Goal: Contribute content

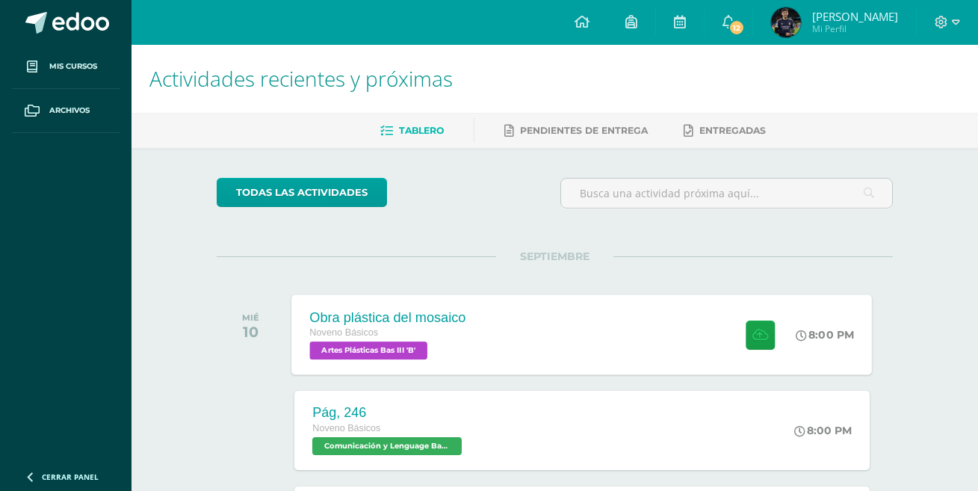
click at [589, 335] on div "Obra plástica del mosaico Noveno Básicos Artes Plásticas Bas III 'B' 8:00 PM Ob…" at bounding box center [582, 334] width 580 height 80
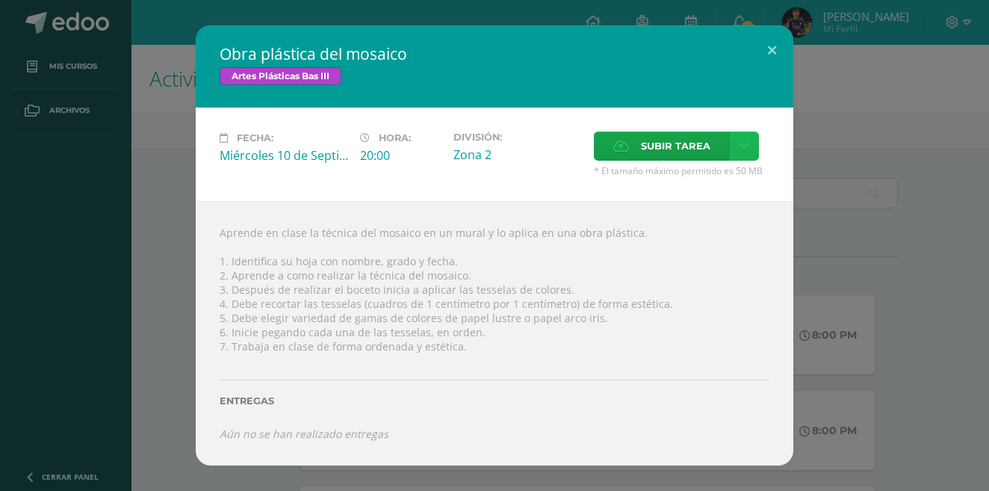
click at [747, 143] on icon at bounding box center [744, 146] width 11 height 13
click at [695, 184] on span "Subir enlace" at bounding box center [680, 178] width 63 height 14
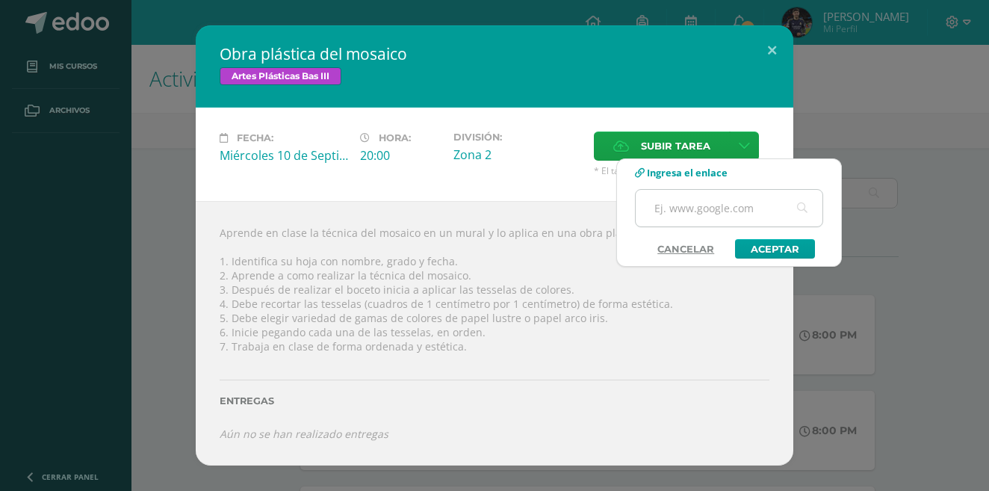
click at [677, 210] on input "text" at bounding box center [729, 208] width 187 height 37
paste input "[URL][DOMAIN_NAME]"
type input "[URL][DOMAIN_NAME]"
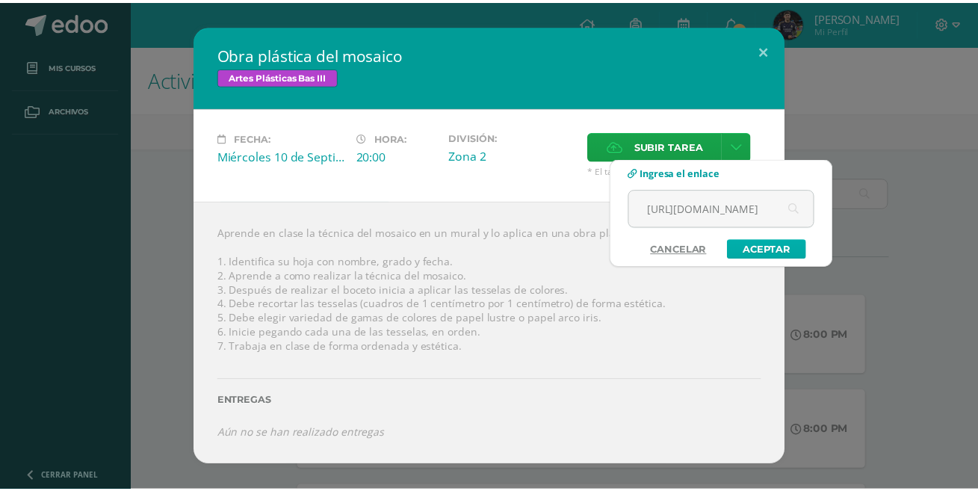
scroll to position [0, 0]
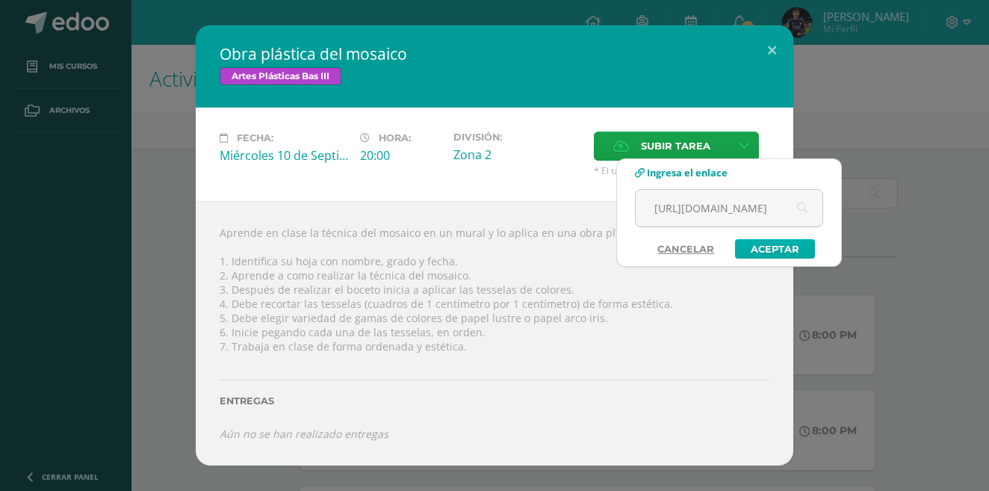
click at [766, 245] on link "Aceptar" at bounding box center [775, 248] width 80 height 19
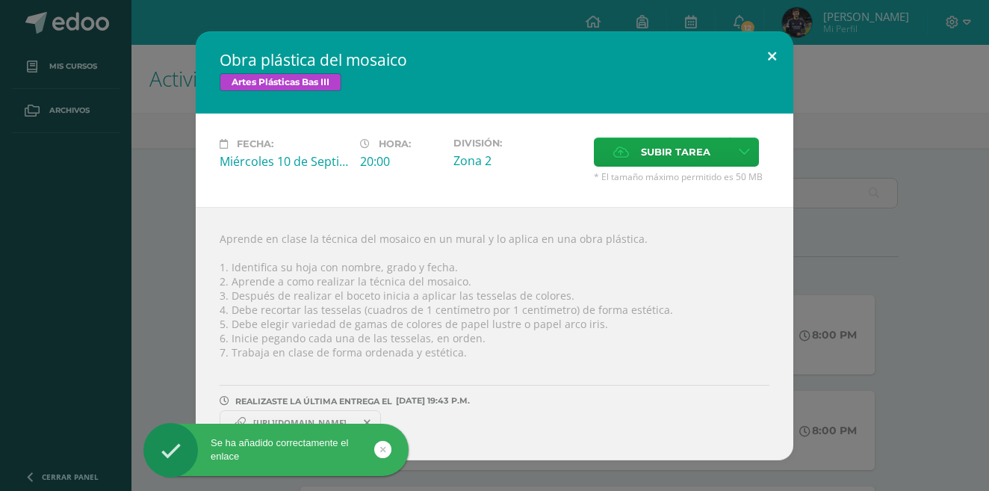
click at [776, 55] on button at bounding box center [772, 56] width 43 height 51
